Goal: Check status

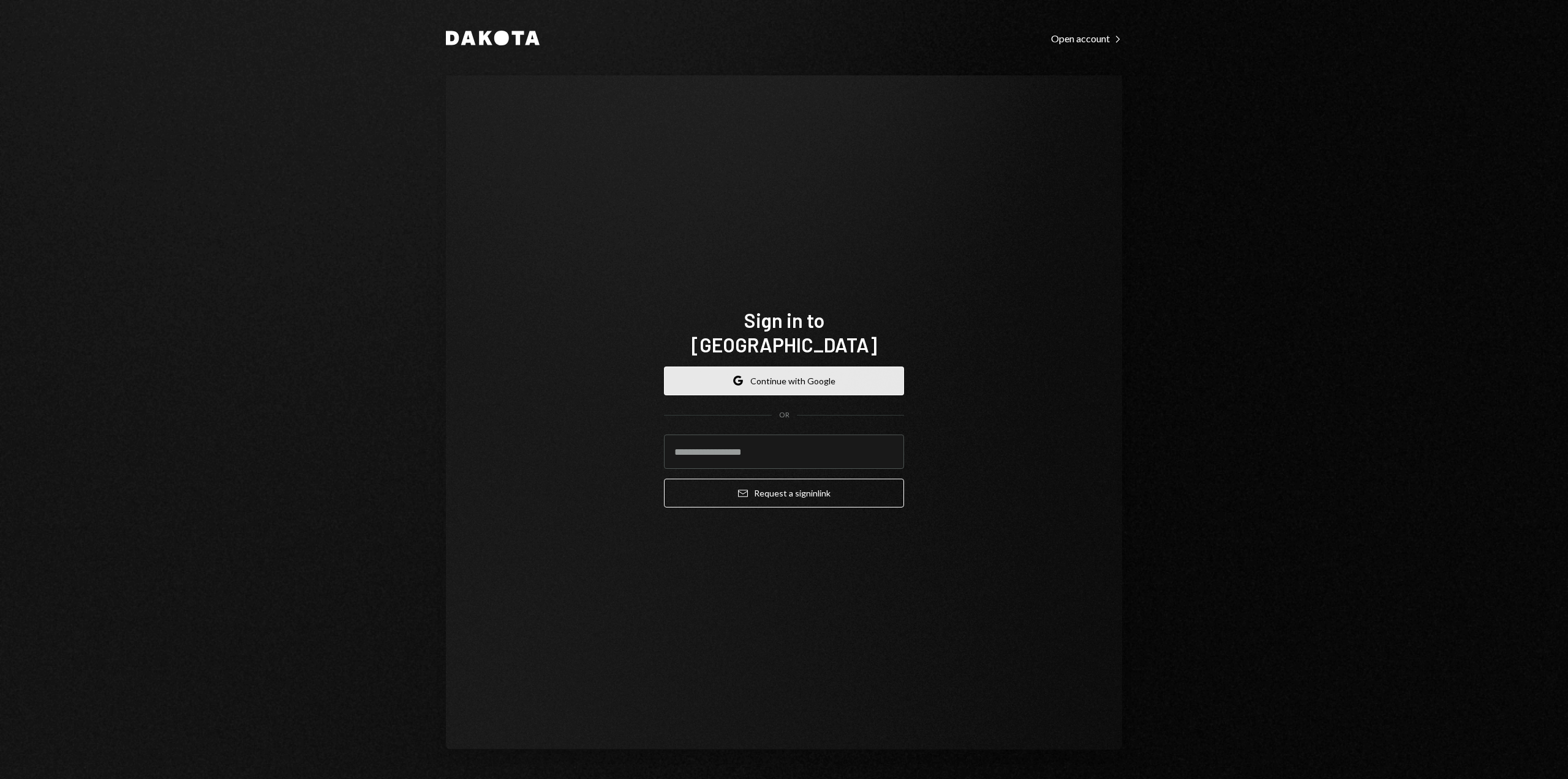
click at [744, 377] on button "Google Continue with Google" at bounding box center [784, 380] width 240 height 29
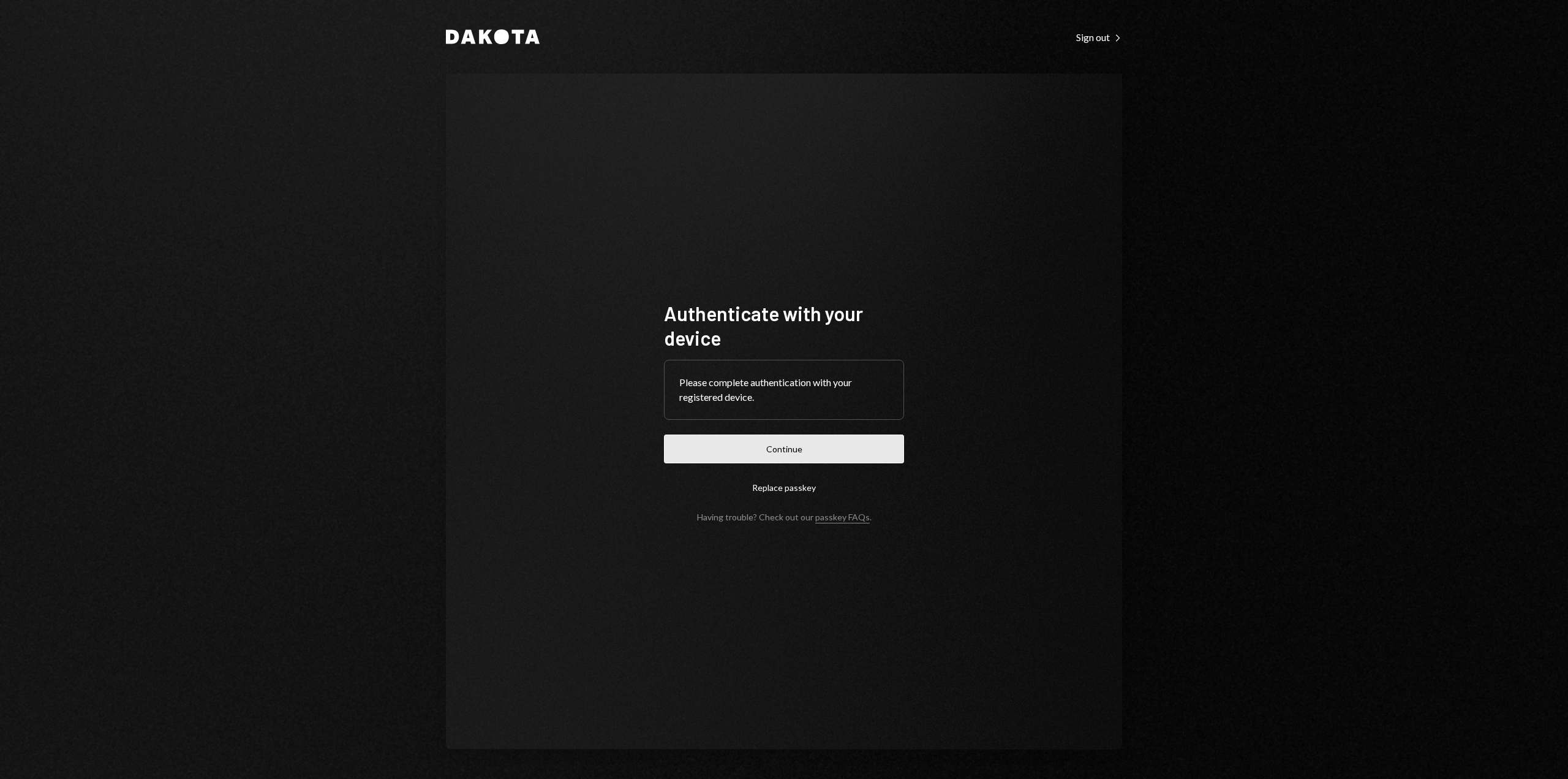
click at [837, 454] on button "Continue" at bounding box center [784, 448] width 240 height 29
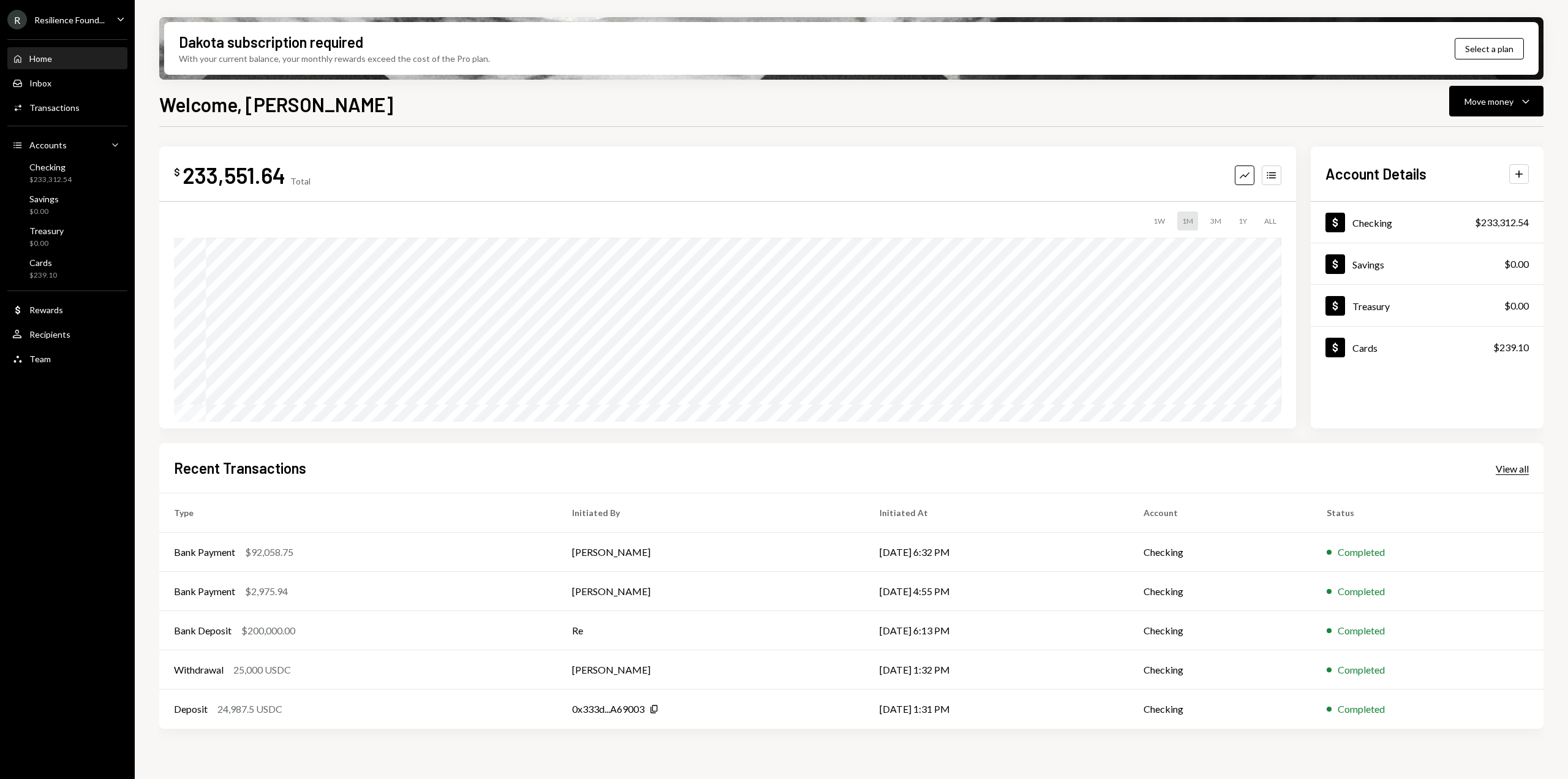
click at [1522, 466] on div "View all" at bounding box center [1513, 468] width 33 height 12
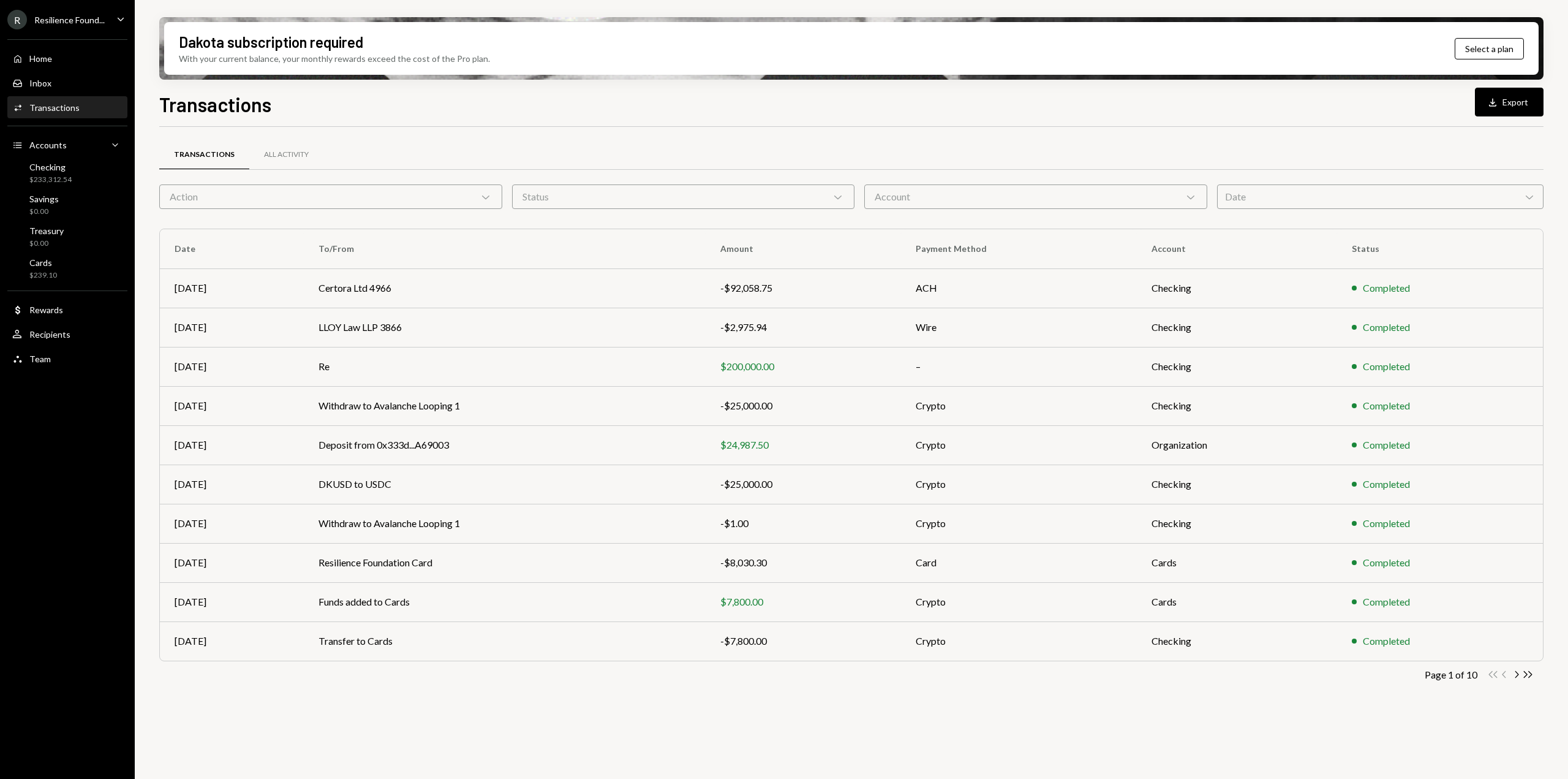
click at [446, 201] on div "Action Chevron Down" at bounding box center [331, 196] width 343 height 25
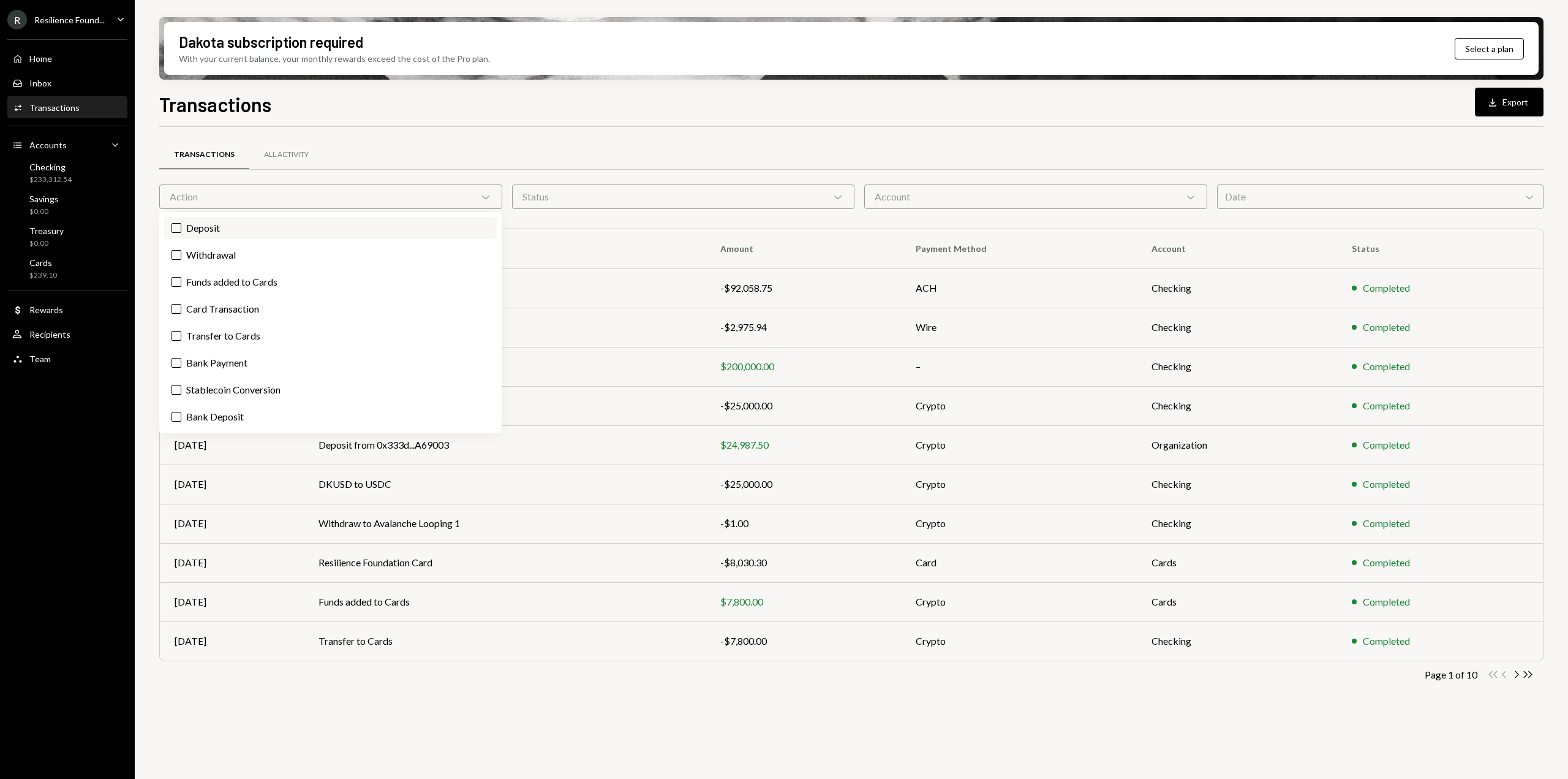
click at [183, 223] on label "Deposit" at bounding box center [330, 228] width 332 height 22
click at [181, 223] on button "Deposit" at bounding box center [176, 227] width 10 height 10
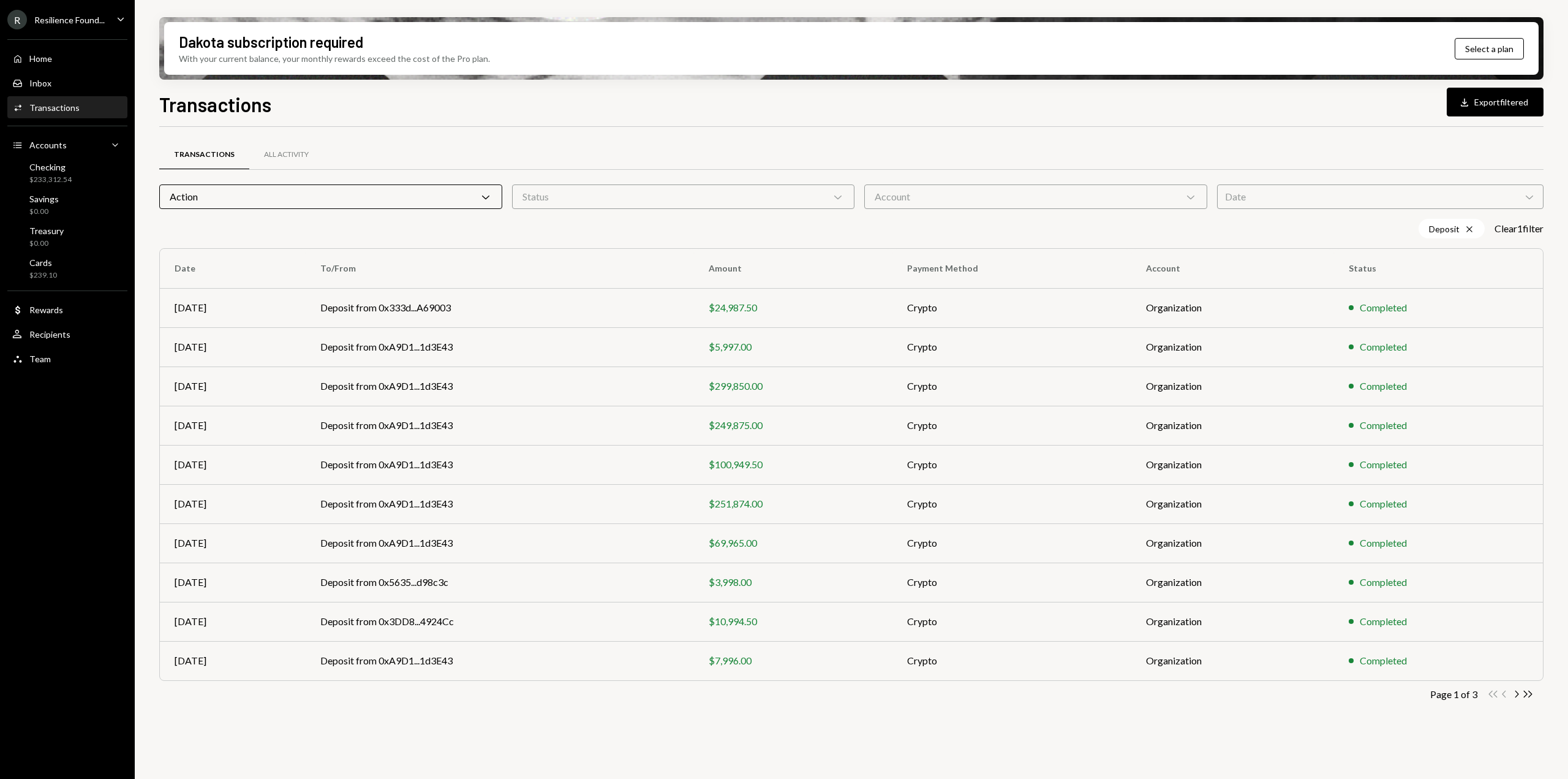
click at [637, 125] on div "Transactions Download Export filtered Transactions All Activity Action Chevron …" at bounding box center [852, 470] width 1385 height 762
click at [1512, 697] on icon "Chevron Right" at bounding box center [1516, 693] width 12 height 12
click at [1503, 692] on icon "Chevron Left" at bounding box center [1504, 693] width 12 height 12
